Goal: Transaction & Acquisition: Purchase product/service

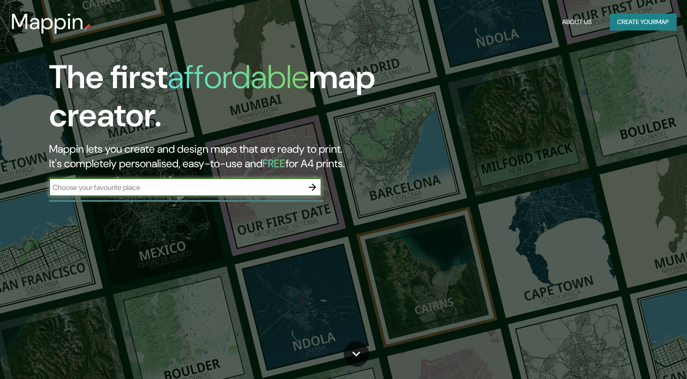
click at [270, 188] on input "text" at bounding box center [176, 187] width 254 height 10
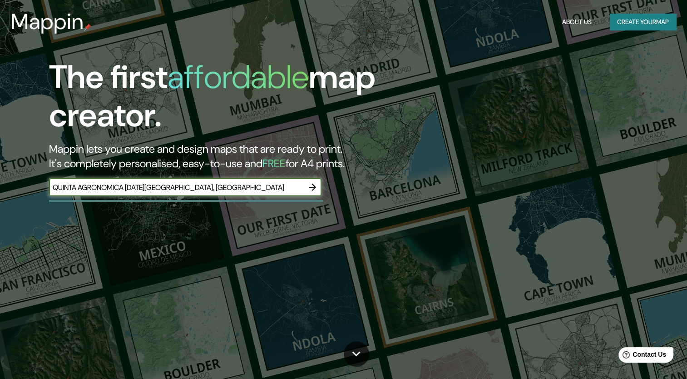
type input "QUINTA AGRONOMICA [DATE][GEOGRAPHIC_DATA], [GEOGRAPHIC_DATA]"
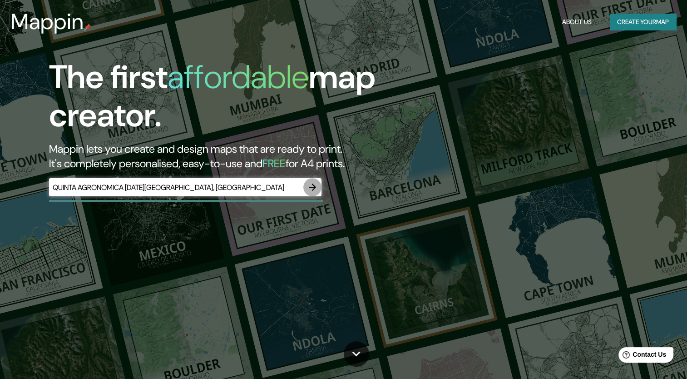
click at [309, 184] on icon "button" at bounding box center [312, 187] width 11 height 11
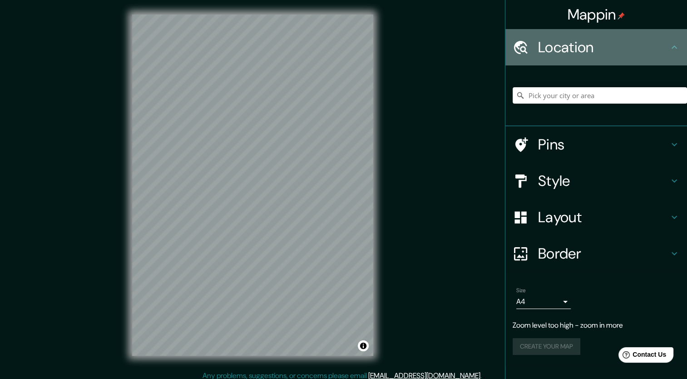
click at [530, 51] on div at bounding box center [525, 48] width 25 height 16
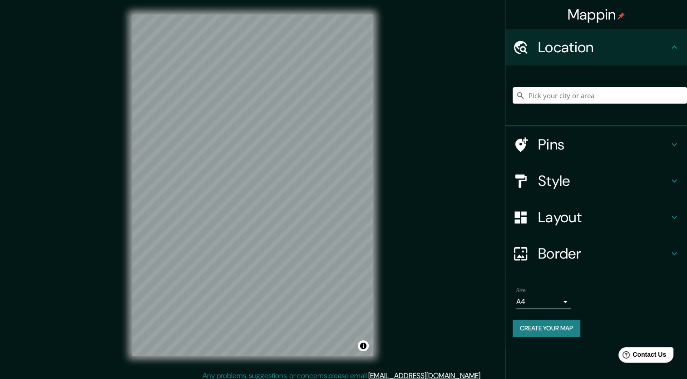
click at [574, 57] on div "Location" at bounding box center [597, 47] width 182 height 36
click at [578, 90] on input "Pick your city or area" at bounding box center [600, 95] width 174 height 16
type input "S"
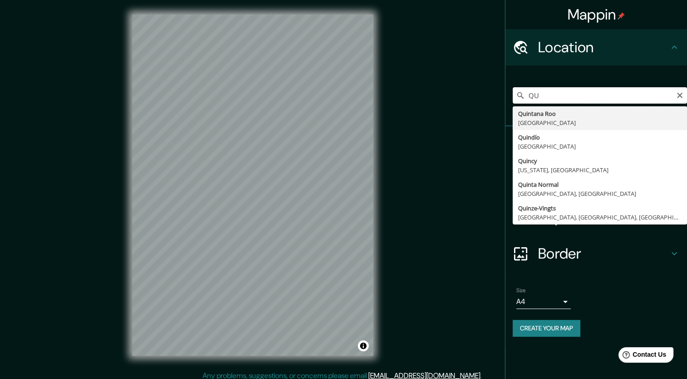
type input "Q"
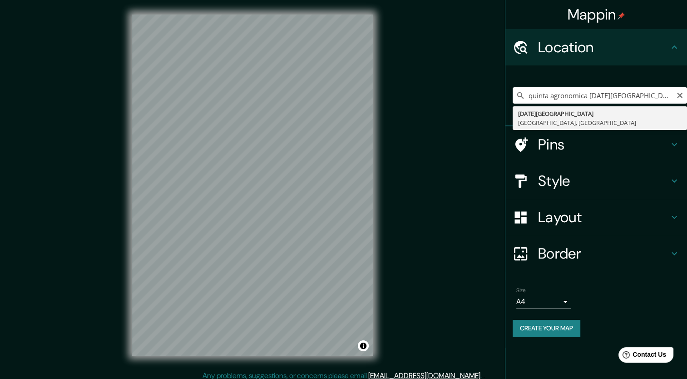
type input "[DATE][GEOGRAPHIC_DATA], [GEOGRAPHIC_DATA], [GEOGRAPHIC_DATA]"
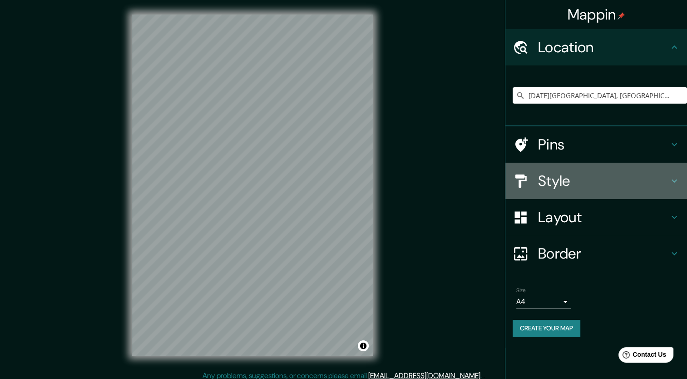
click at [534, 178] on div at bounding box center [525, 181] width 25 height 16
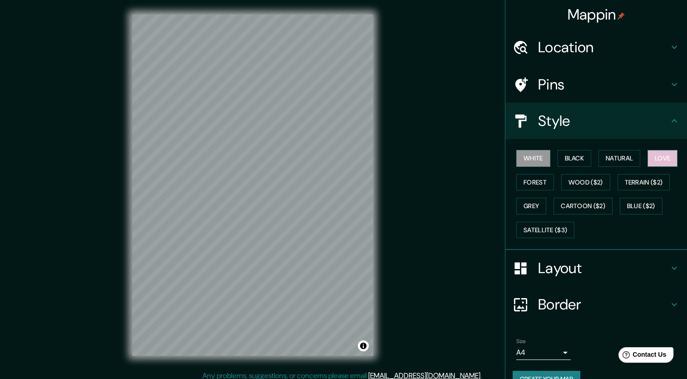
click at [654, 156] on button "Love" at bounding box center [663, 158] width 30 height 17
click at [549, 91] on h4 "Pins" at bounding box center [603, 84] width 131 height 18
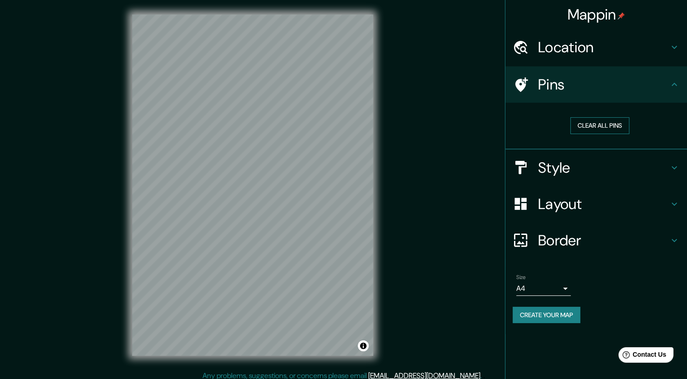
click at [591, 128] on button "Clear all pins" at bounding box center [599, 125] width 59 height 17
click at [540, 92] on h4 "Pins" at bounding box center [603, 84] width 131 height 18
click at [601, 124] on button "Clear all pins" at bounding box center [599, 125] width 59 height 17
click at [212, 155] on div at bounding box center [212, 153] width 7 height 7
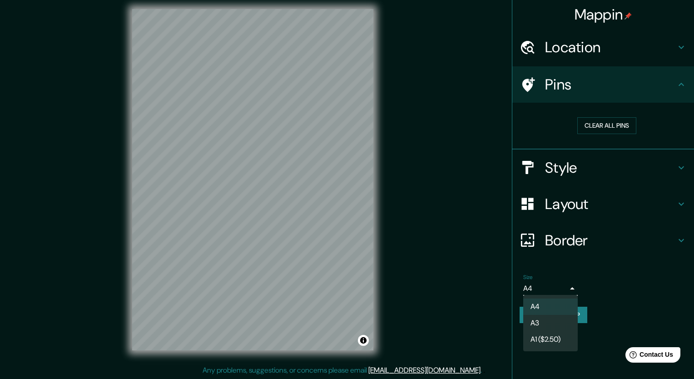
click at [536, 286] on body "Mappin Location [DATE][GEOGRAPHIC_DATA], [GEOGRAPHIC_DATA], [GEOGRAPHIC_DATA] P…" at bounding box center [347, 184] width 694 height 379
click at [540, 290] on div at bounding box center [347, 189] width 694 height 379
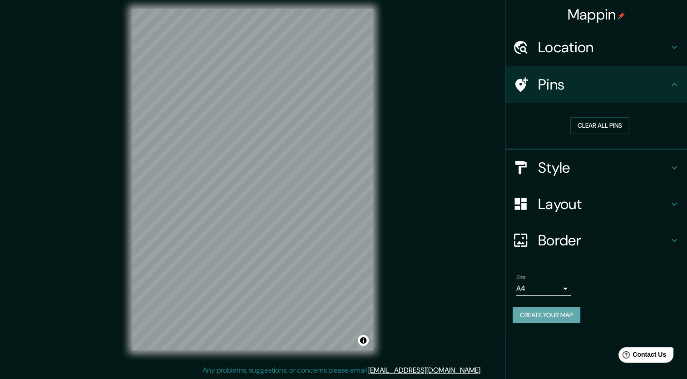
click at [551, 316] on button "Create your map" at bounding box center [547, 315] width 68 height 17
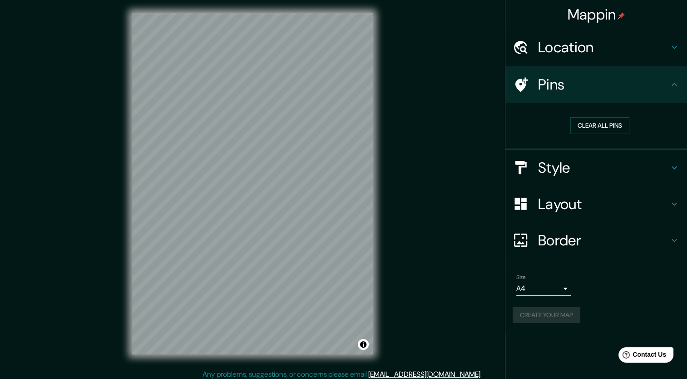
scroll to position [0, 0]
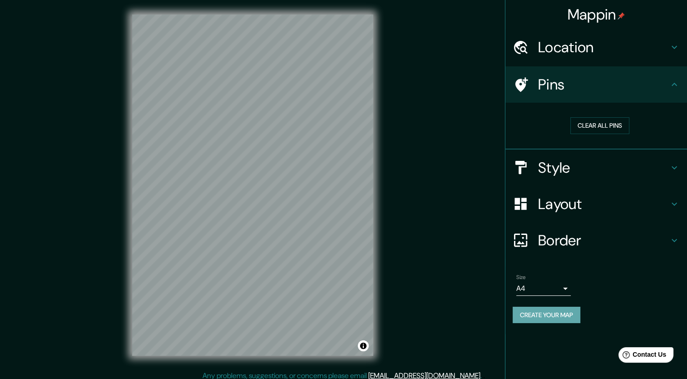
click at [538, 313] on button "Create your map" at bounding box center [547, 315] width 68 height 17
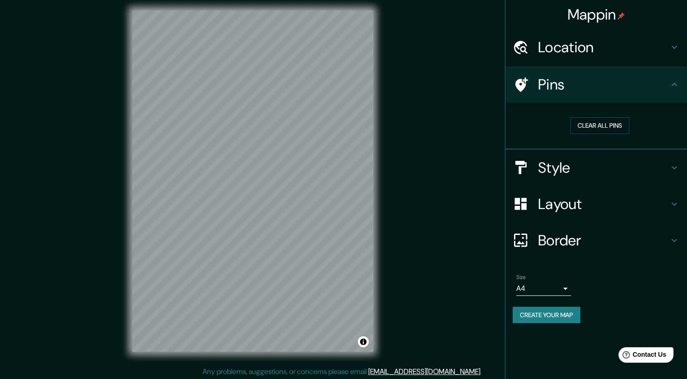
scroll to position [5, 0]
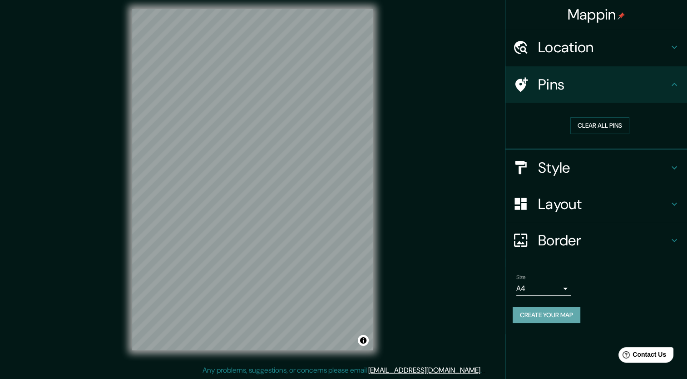
click at [557, 313] on button "Create your map" at bounding box center [547, 315] width 68 height 17
click at [651, 307] on div "Create your map" at bounding box center [596, 315] width 167 height 17
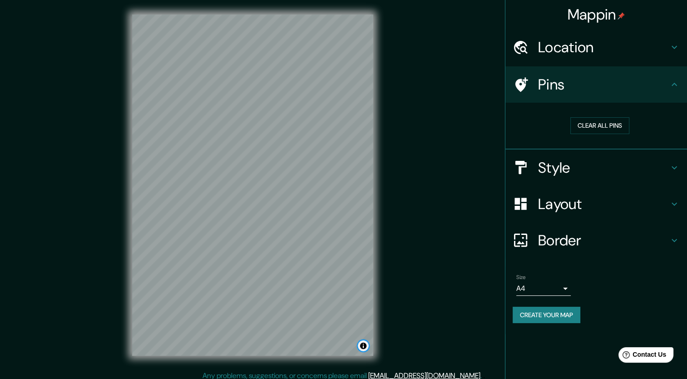
click at [365, 344] on button "Toggle attribution" at bounding box center [363, 345] width 11 height 11
click at [363, 344] on button "Toggle attribution" at bounding box center [363, 345] width 11 height 11
click at [548, 172] on h4 "Style" at bounding box center [603, 168] width 131 height 18
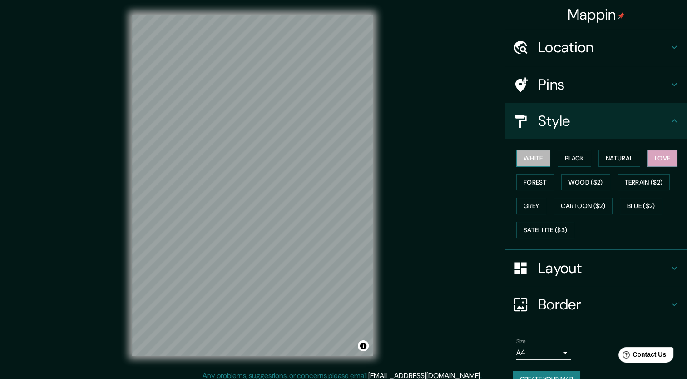
click at [532, 159] on button "White" at bounding box center [533, 158] width 34 height 17
click at [567, 158] on button "Black" at bounding box center [575, 158] width 34 height 17
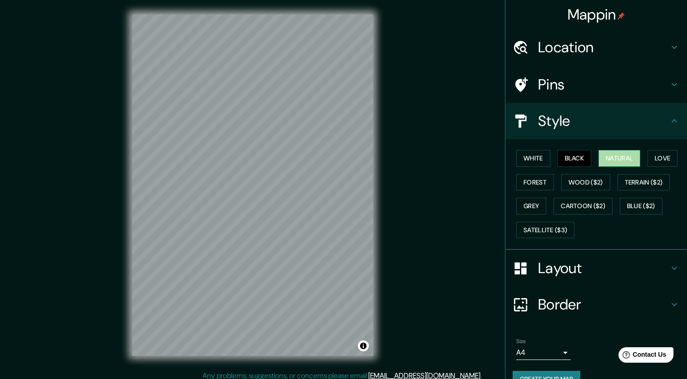
click at [620, 163] on button "Natural" at bounding box center [620, 158] width 42 height 17
click at [520, 179] on button "Forest" at bounding box center [535, 182] width 38 height 17
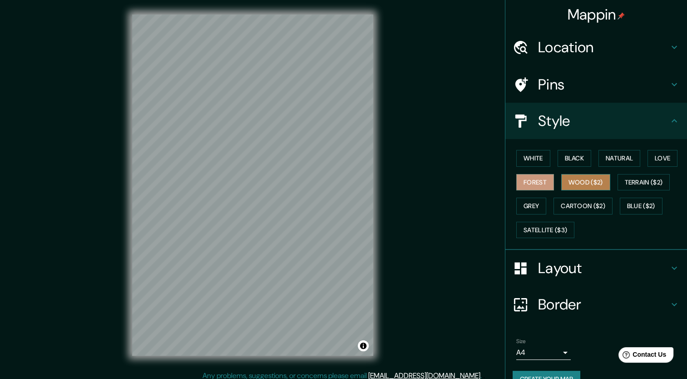
click at [576, 181] on button "Wood ($2)" at bounding box center [585, 182] width 49 height 17
click at [627, 183] on button "Terrain ($2)" at bounding box center [644, 182] width 53 height 17
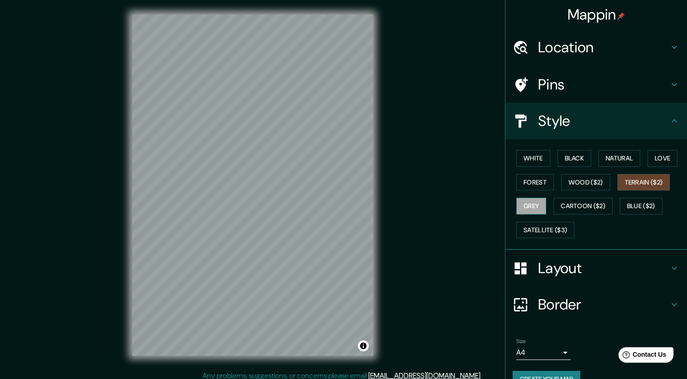
click at [529, 208] on button "Grey" at bounding box center [531, 206] width 30 height 17
click at [647, 185] on button "Terrain ($2)" at bounding box center [644, 182] width 53 height 17
click at [568, 208] on button "Cartoon ($2)" at bounding box center [583, 206] width 59 height 17
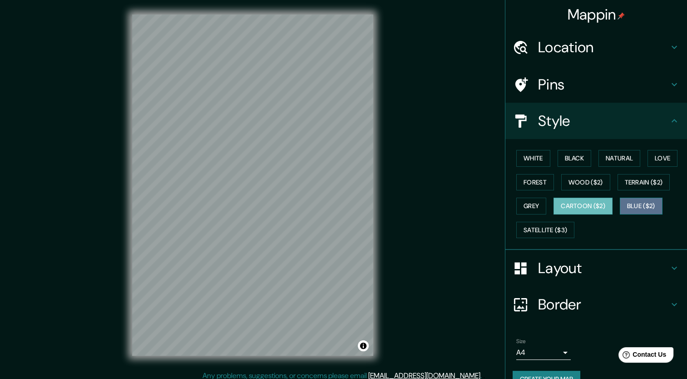
click at [637, 205] on button "Blue ($2)" at bounding box center [641, 206] width 43 height 17
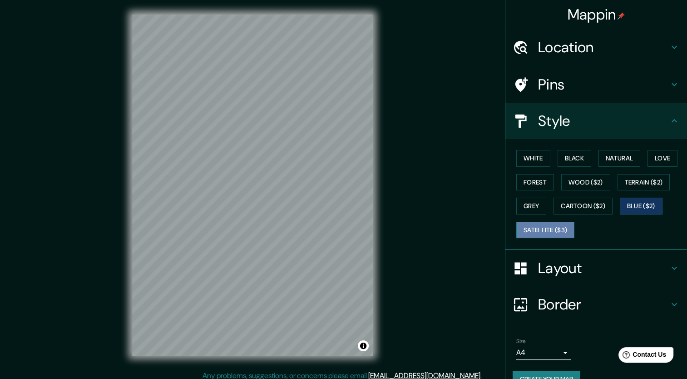
click at [542, 226] on button "Satellite ($3)" at bounding box center [545, 230] width 58 height 17
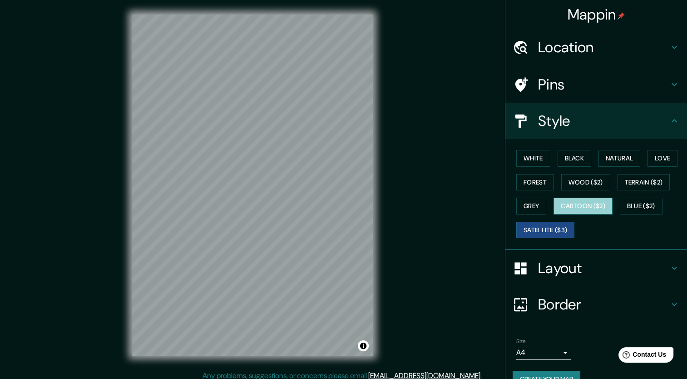
click at [572, 206] on button "Cartoon ($2)" at bounding box center [583, 206] width 59 height 17
click at [541, 227] on button "Satellite ($3)" at bounding box center [545, 230] width 58 height 17
click at [566, 300] on h4 "Border" at bounding box center [603, 304] width 131 height 18
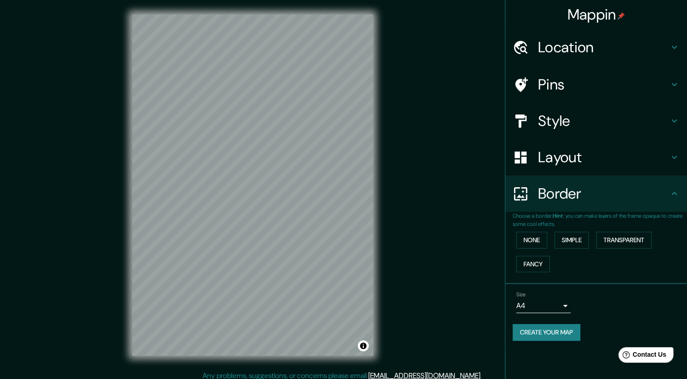
scroll to position [5, 0]
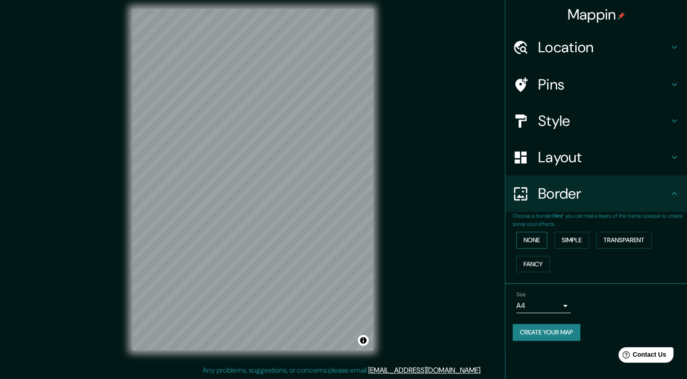
click at [543, 243] on button "None" at bounding box center [531, 240] width 31 height 17
click at [581, 243] on button "Simple" at bounding box center [572, 240] width 35 height 17
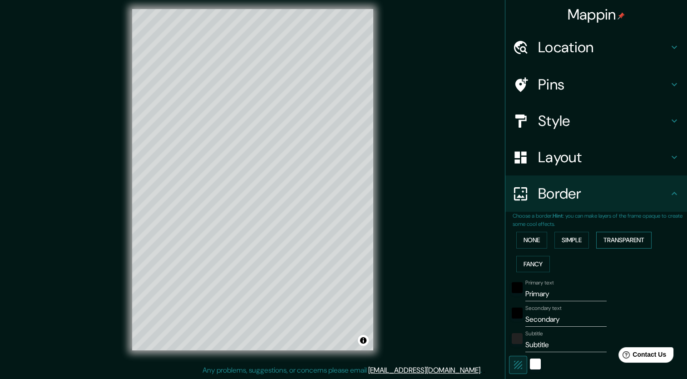
click at [605, 241] on button "Transparent" at bounding box center [623, 240] width 55 height 17
click at [533, 264] on button "Fancy" at bounding box center [533, 264] width 34 height 17
click at [529, 241] on button "None" at bounding box center [531, 240] width 31 height 17
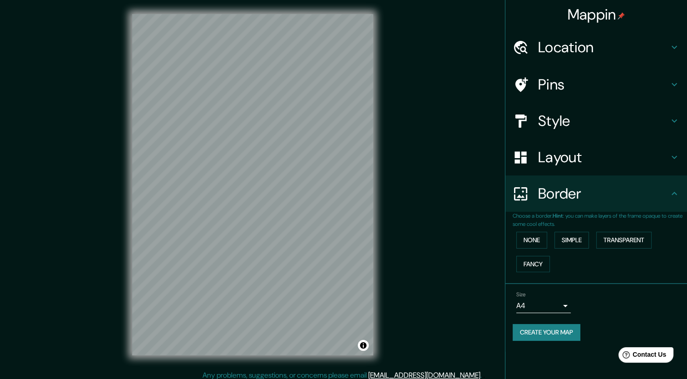
scroll to position [0, 0]
click at [555, 121] on h4 "Style" at bounding box center [603, 121] width 131 height 18
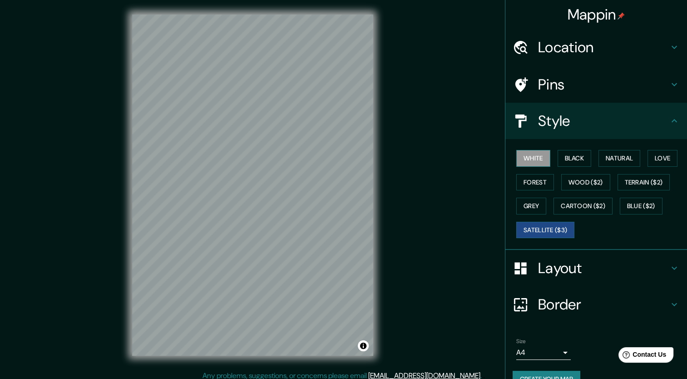
click at [522, 159] on button "White" at bounding box center [533, 158] width 34 height 17
click at [580, 157] on button "Black" at bounding box center [575, 158] width 34 height 17
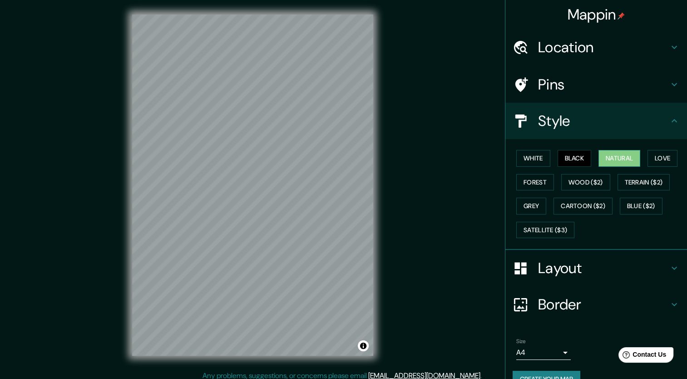
click at [601, 160] on button "Natural" at bounding box center [620, 158] width 42 height 17
click at [650, 157] on button "Love" at bounding box center [663, 158] width 30 height 17
click at [609, 158] on button "Natural" at bounding box center [620, 158] width 42 height 17
click at [524, 183] on button "Forest" at bounding box center [535, 182] width 38 height 17
click at [566, 159] on button "Black" at bounding box center [575, 158] width 34 height 17
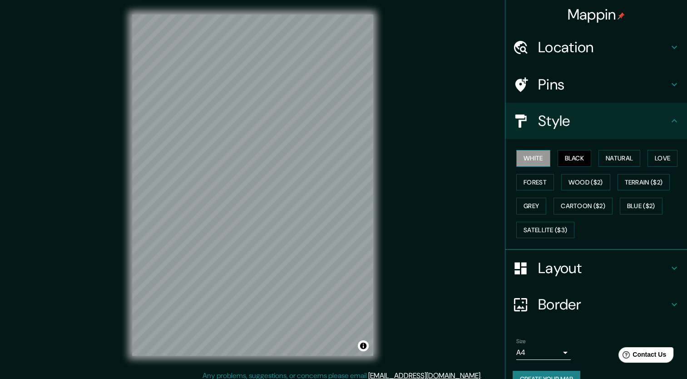
click at [537, 161] on button "White" at bounding box center [533, 158] width 34 height 17
click at [564, 155] on button "Black" at bounding box center [575, 158] width 34 height 17
click at [534, 161] on button "White" at bounding box center [533, 158] width 34 height 17
click at [567, 159] on button "Black" at bounding box center [575, 158] width 34 height 17
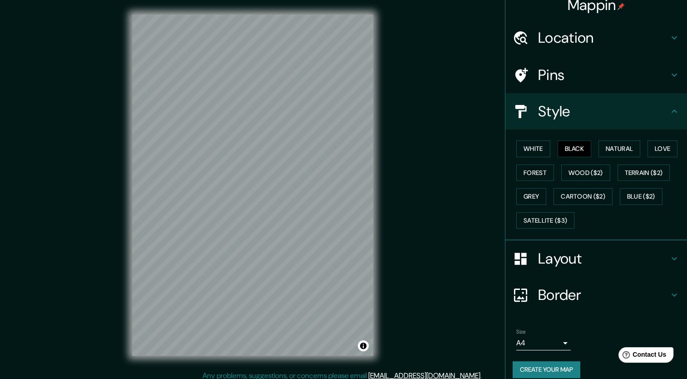
scroll to position [18, 0]
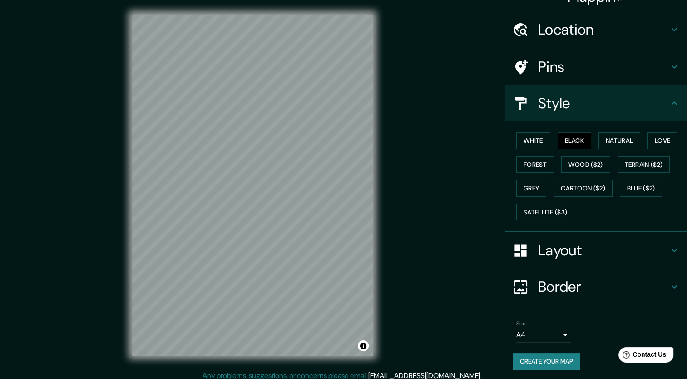
click at [541, 330] on body "Mappin Location [DATE][GEOGRAPHIC_DATA], [GEOGRAPHIC_DATA], [GEOGRAPHIC_DATA] P…" at bounding box center [343, 189] width 687 height 379
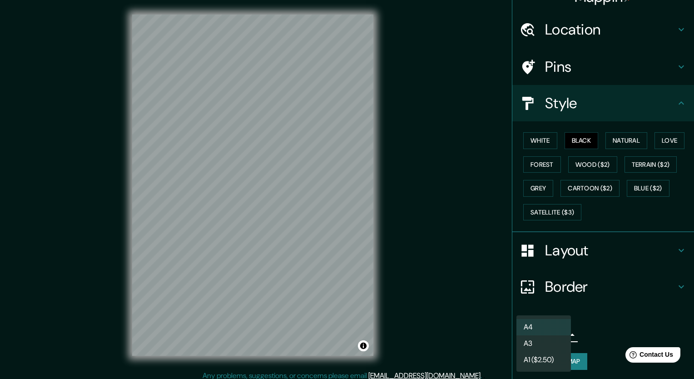
click at [538, 338] on li "A3" at bounding box center [543, 343] width 55 height 16
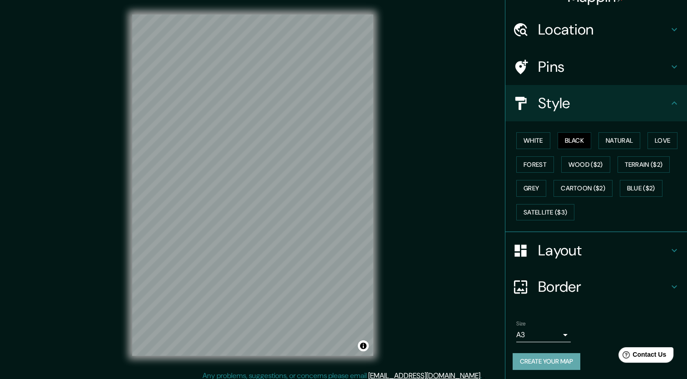
click at [545, 359] on button "Create your map" at bounding box center [547, 361] width 68 height 17
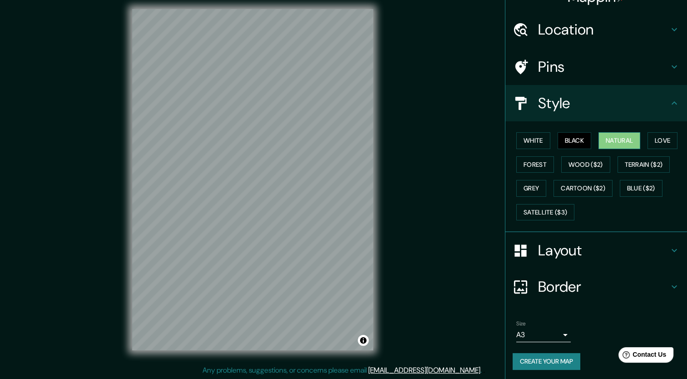
click at [603, 139] on button "Natural" at bounding box center [620, 140] width 42 height 17
click at [534, 142] on button "White" at bounding box center [533, 140] width 34 height 17
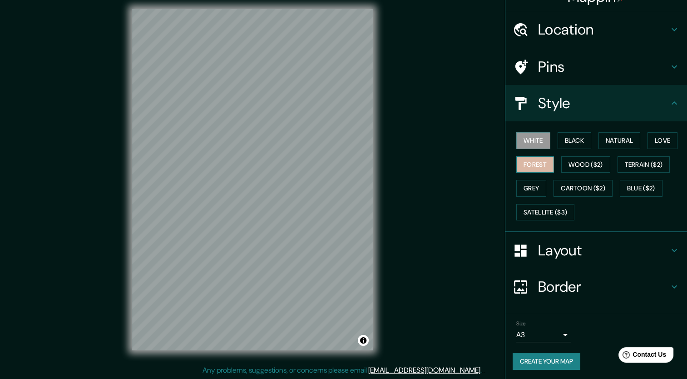
click at [529, 164] on button "Forest" at bounding box center [535, 164] width 38 height 17
click at [663, 141] on button "Love" at bounding box center [663, 140] width 30 height 17
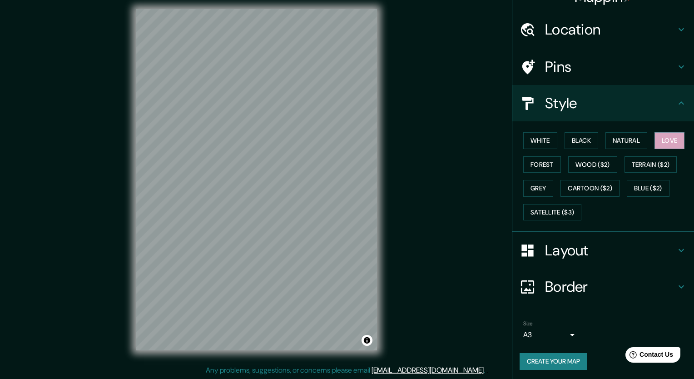
click at [524, 333] on body "Mappin Location [DATE][GEOGRAPHIC_DATA], [GEOGRAPHIC_DATA], [GEOGRAPHIC_DATA] P…" at bounding box center [347, 184] width 694 height 379
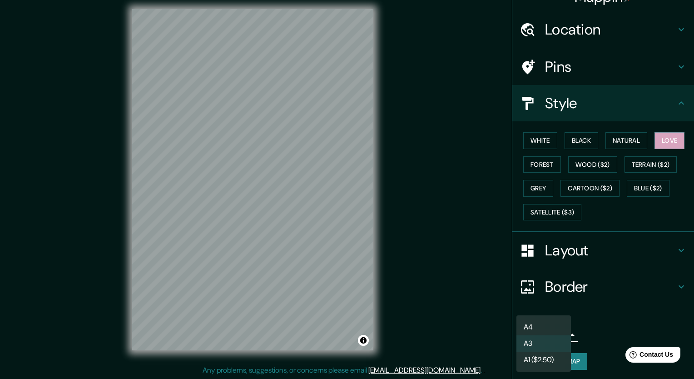
click at [529, 327] on li "A4" at bounding box center [543, 327] width 55 height 16
click at [527, 332] on body "Mappin Location [DATE][GEOGRAPHIC_DATA], [GEOGRAPHIC_DATA], [GEOGRAPHIC_DATA] P…" at bounding box center [347, 184] width 694 height 379
click at [527, 338] on li "A3" at bounding box center [543, 343] width 55 height 16
type input "a4"
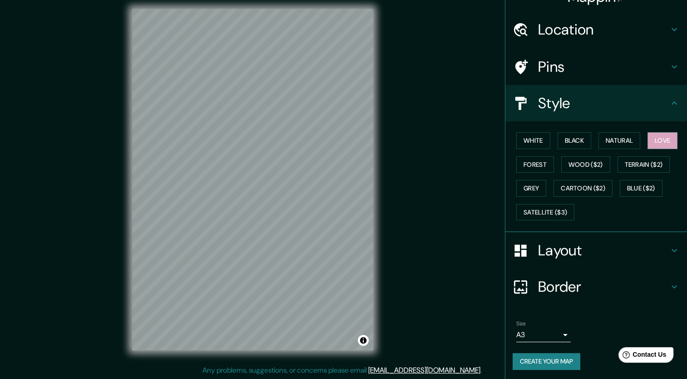
click at [547, 362] on button "Create your map" at bounding box center [547, 361] width 68 height 17
click at [547, 363] on button "Create your map" at bounding box center [547, 361] width 68 height 17
click at [547, 363] on div "Create your map" at bounding box center [596, 361] width 167 height 17
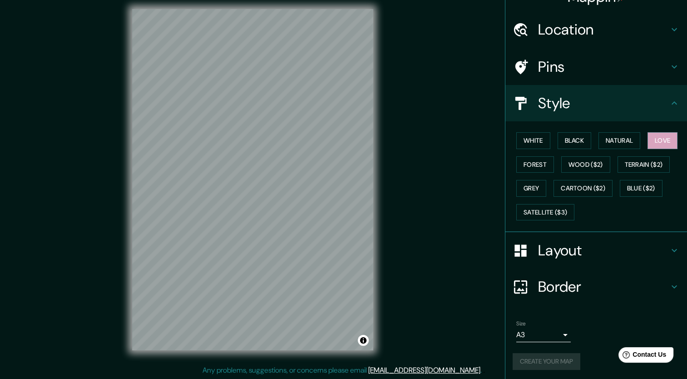
click at [547, 363] on div "Create your map" at bounding box center [596, 361] width 167 height 17
